Goal: Information Seeking & Learning: Learn about a topic

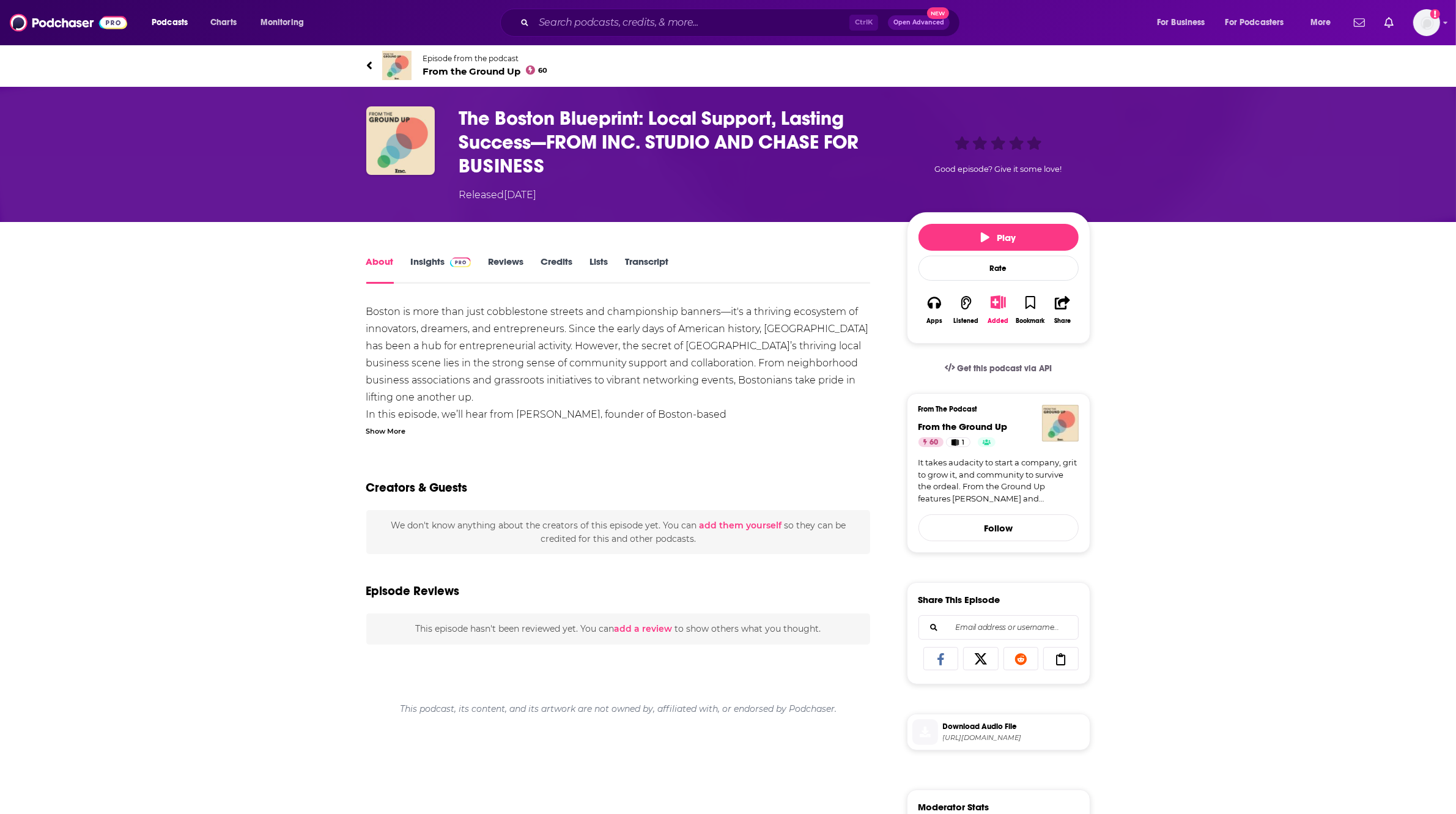
click at [385, 431] on div "Show More" at bounding box center [386, 429] width 39 height 11
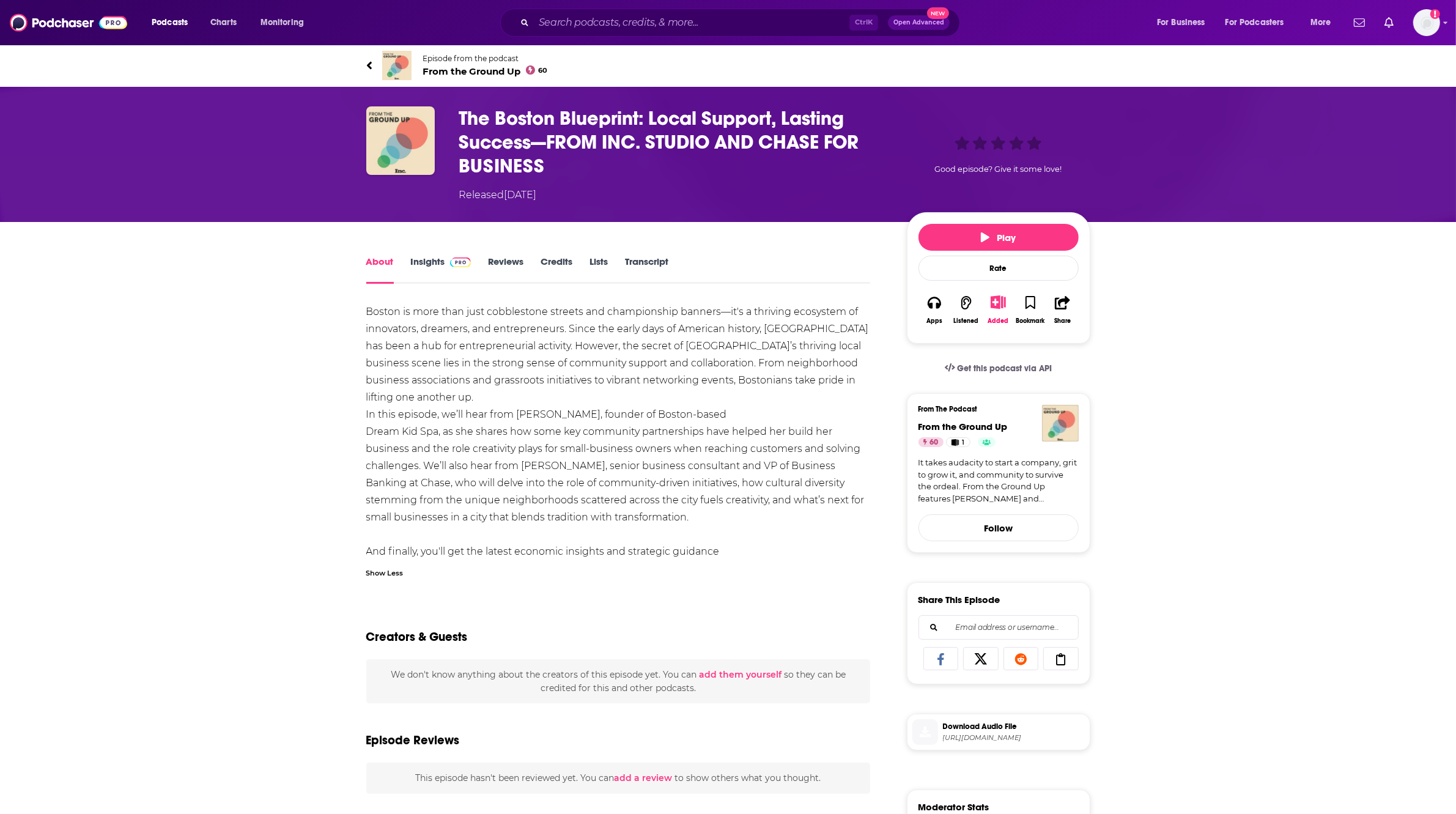
click at [553, 411] on div "Boston is more than just cobblestone streets and championship banners—it's a th…" at bounding box center [618, 440] width 505 height 274
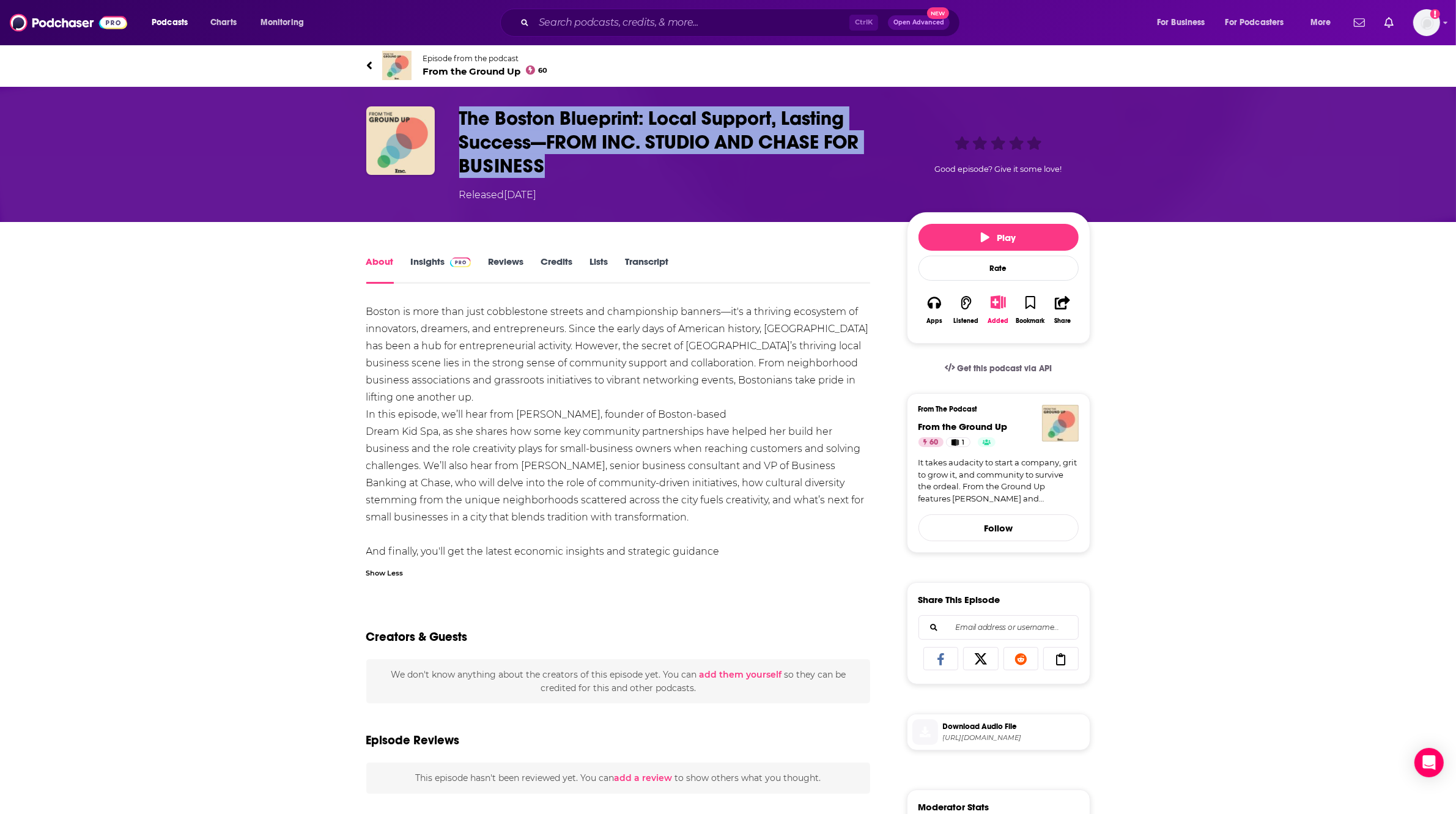
drag, startPoint x: 695, startPoint y: 168, endPoint x: 454, endPoint y: 121, distance: 245.5
click at [454, 121] on div "The Boston Blueprint: Local Support, Lasting Success—FROM INC. STUDIO AND CHASE…" at bounding box center [728, 154] width 724 height 96
copy h1 "The Boston Blueprint: Local Support, Lasting Success—FROM INC. STUDIO AND CHASE…"
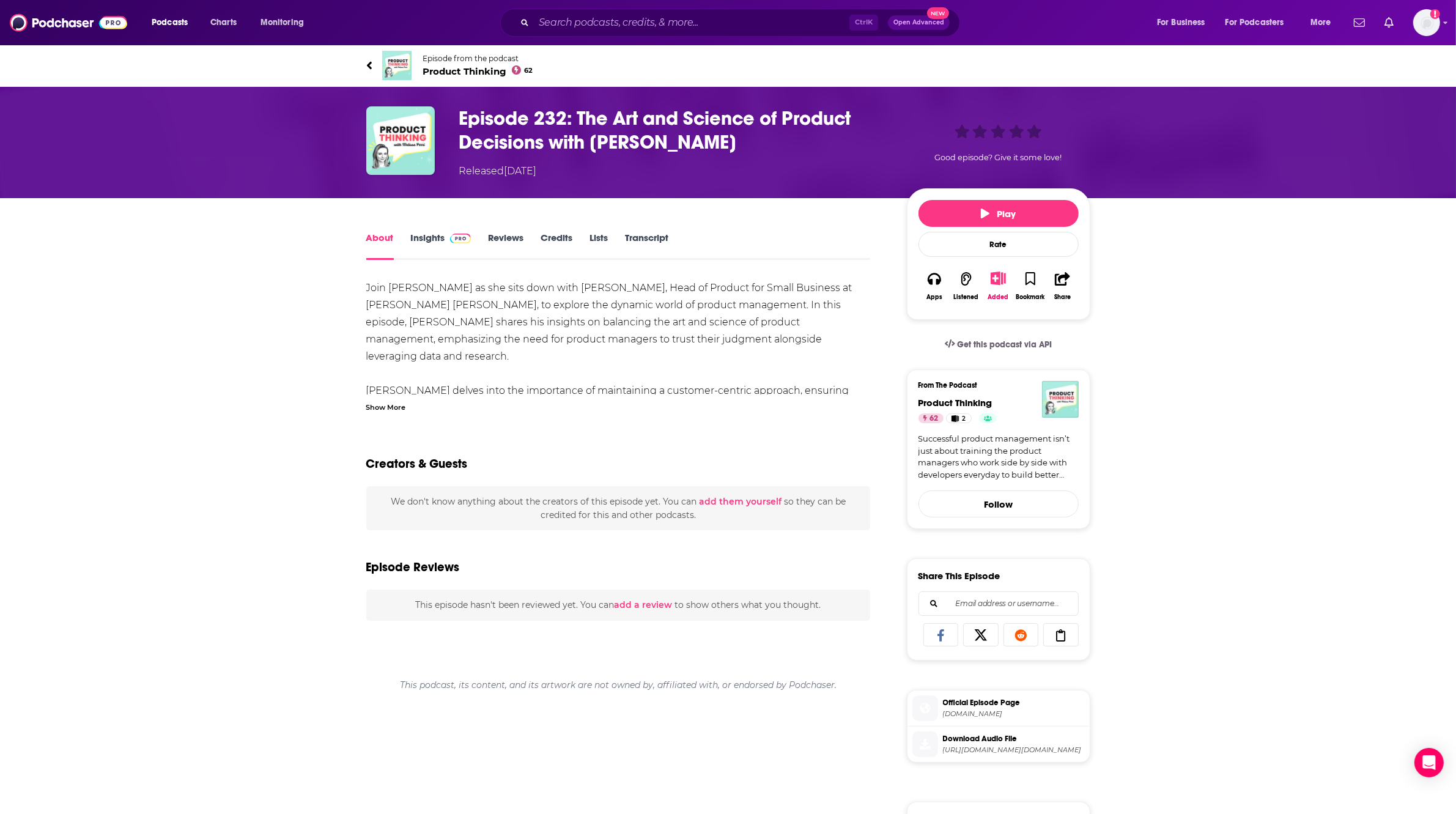
click at [385, 413] on div "Join [PERSON_NAME] as she sits down with [PERSON_NAME], Head of Product for Sma…" at bounding box center [618, 718] width 505 height 877
click at [388, 410] on div "Show More" at bounding box center [386, 406] width 39 height 11
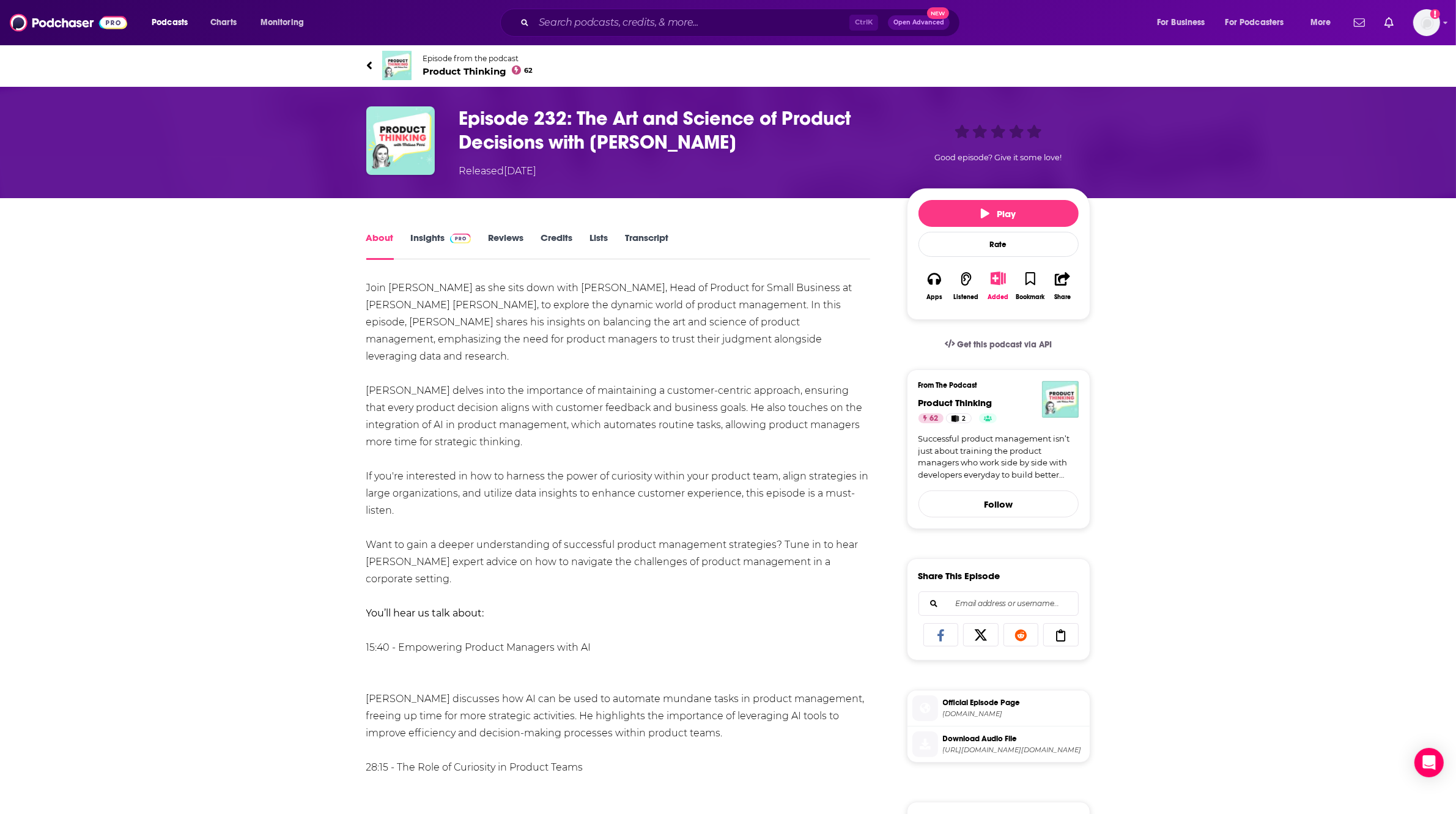
drag, startPoint x: 780, startPoint y: 143, endPoint x: 429, endPoint y: 124, distance: 351.5
click at [429, 124] on div "Episode 232: The Art and Science of Product Decisions with [PERSON_NAME] Releas…" at bounding box center [728, 142] width 724 height 72
copy div "Episode 232: The Art and Science of Product Decisions with [PERSON_NAME]"
